Goal: Task Accomplishment & Management: Use online tool/utility

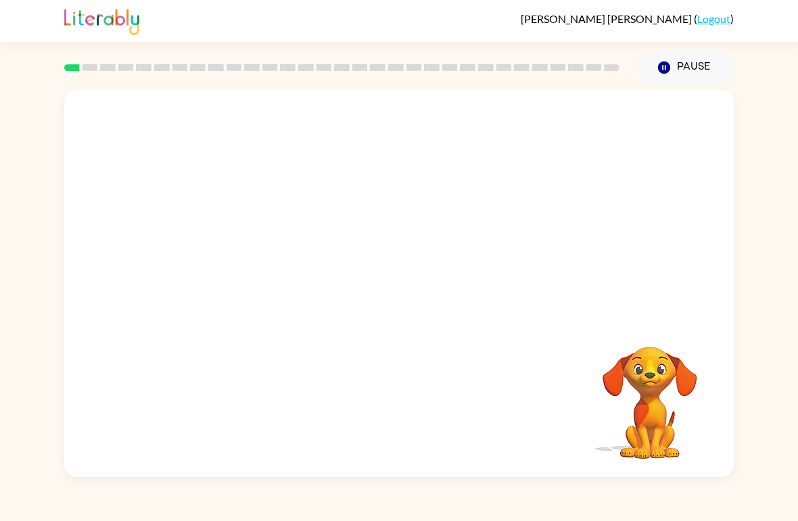
click at [35, 43] on div "[PERSON_NAME] ( Logout ) Pause Pause Your browser must support playing .mp4 fil…" at bounding box center [399, 260] width 798 height 521
click at [681, 66] on button "Pause Pause" at bounding box center [684, 67] width 98 height 31
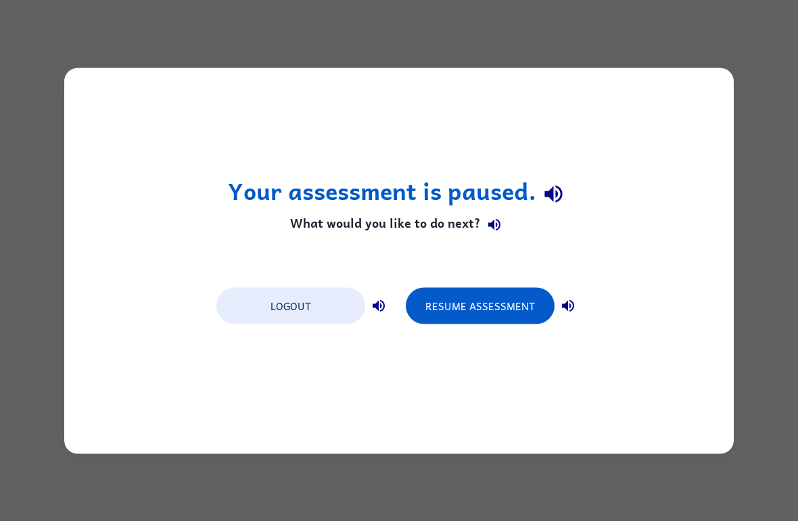
click at [260, 307] on button "Logout" at bounding box center [290, 305] width 149 height 37
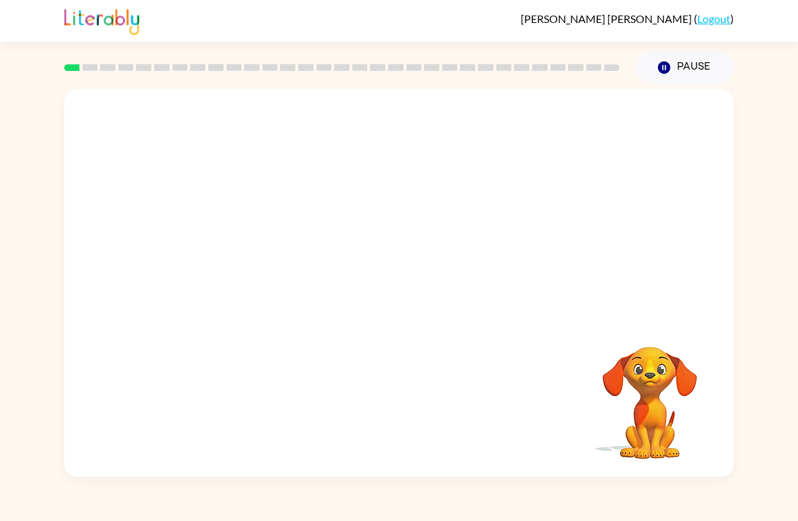
click at [633, 419] on video "Your browser must support playing .mp4 files to use Literably. Please try using…" at bounding box center [649, 393] width 135 height 135
click at [663, 395] on video "Your browser must support playing .mp4 files to use Literably. Please try using…" at bounding box center [649, 393] width 135 height 135
click at [662, 389] on video "Your browser must support playing .mp4 files to use Literably. Please try using…" at bounding box center [649, 393] width 135 height 135
click at [660, 388] on video "Your browser must support playing .mp4 files to use Literably. Please try using…" at bounding box center [649, 393] width 135 height 135
click at [679, 72] on button "Pause Pause" at bounding box center [684, 67] width 98 height 31
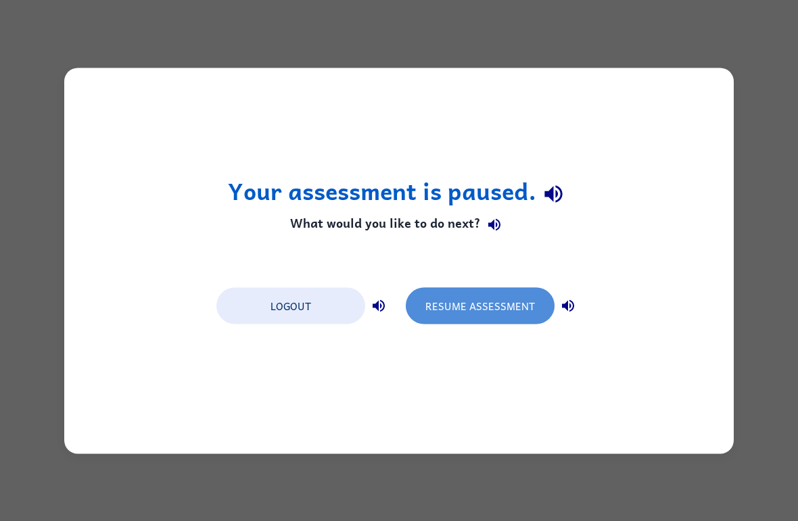
click at [510, 312] on button "Resume Assessment" at bounding box center [480, 305] width 149 height 37
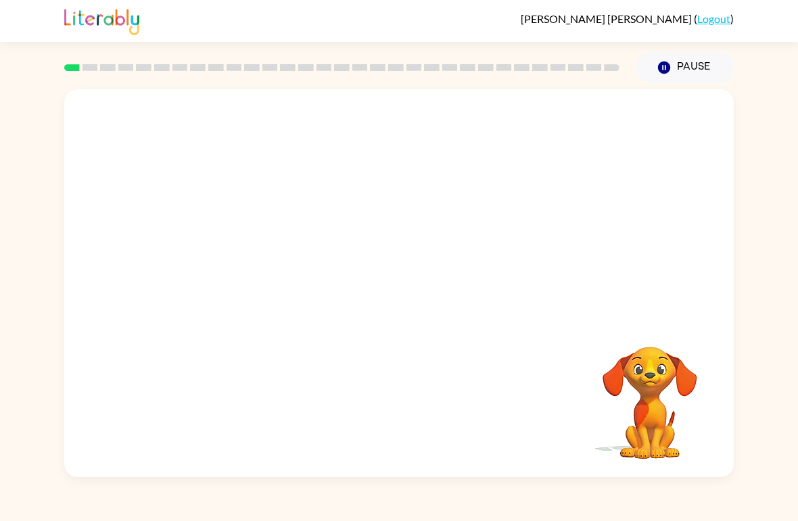
click at [43, 41] on div "Marcos Diaz-Martinez ( Logout )" at bounding box center [399, 21] width 798 height 42
click at [52, 6] on div "Marcos Diaz-Martinez ( Logout )" at bounding box center [399, 21] width 798 height 42
click at [51, 6] on div "Marcos Diaz-Martinez ( Logout )" at bounding box center [399, 21] width 798 height 42
click at [73, 18] on img at bounding box center [101, 20] width 75 height 30
